Goal: Transaction & Acquisition: Purchase product/service

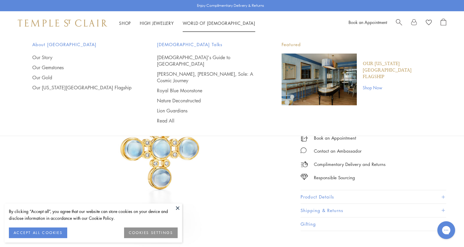
click at [396, 20] on span "Search" at bounding box center [399, 22] width 6 height 6
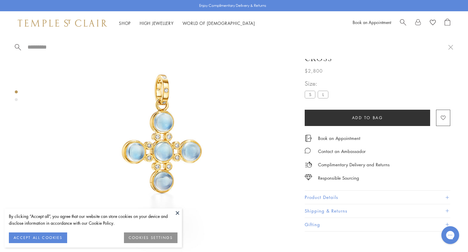
click at [403, 21] on span "Search" at bounding box center [403, 22] width 6 height 6
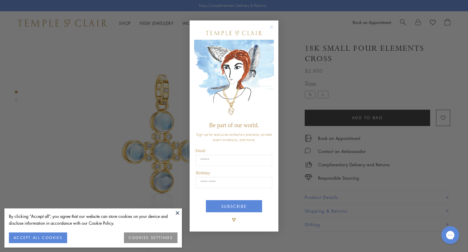
click at [37, 238] on button "ACCEPT ALL COOKIES" at bounding box center [38, 237] width 58 height 11
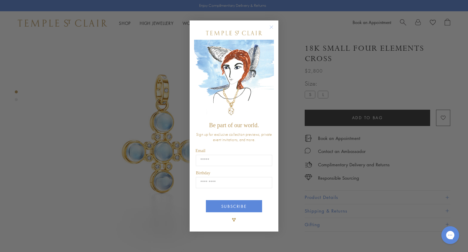
click at [272, 27] on circle "Close dialog" at bounding box center [271, 27] width 7 height 7
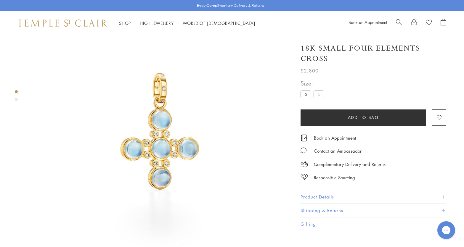
click at [401, 23] on span "Search" at bounding box center [399, 22] width 6 height 6
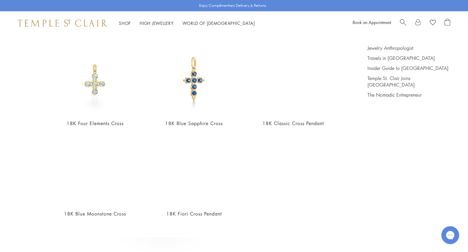
scroll to position [55, 0]
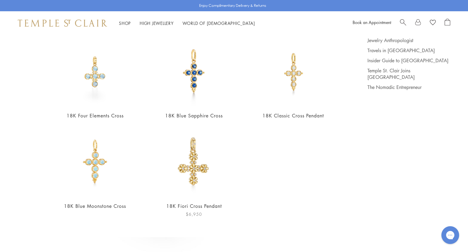
type input "*****"
click at [187, 203] on link "18K Fiori Cross Pendant" at bounding box center [194, 206] width 56 height 7
